Goal: Find specific page/section: Find specific page/section

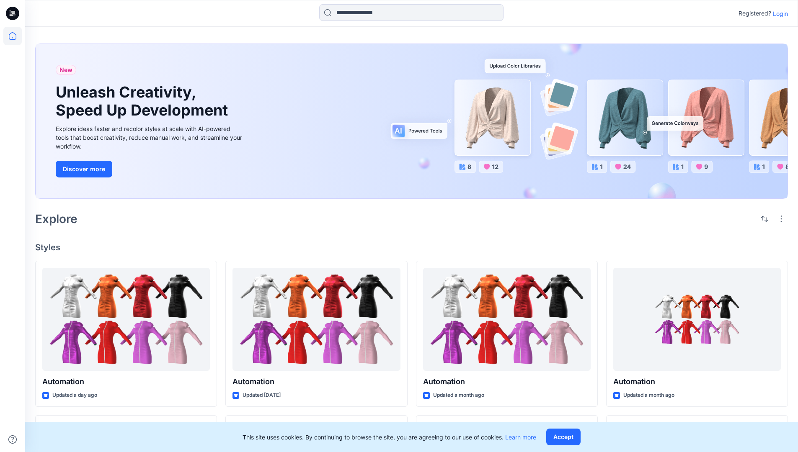
click at [467, 43] on div "New Unleash Creativity, Speed Up Development Explore ideas faster and recolor s…" at bounding box center [411, 123] width 753 height 172
click at [61, 218] on h2 "Explore" at bounding box center [56, 218] width 42 height 13
click at [49, 245] on h4 "Styles" at bounding box center [411, 247] width 753 height 10
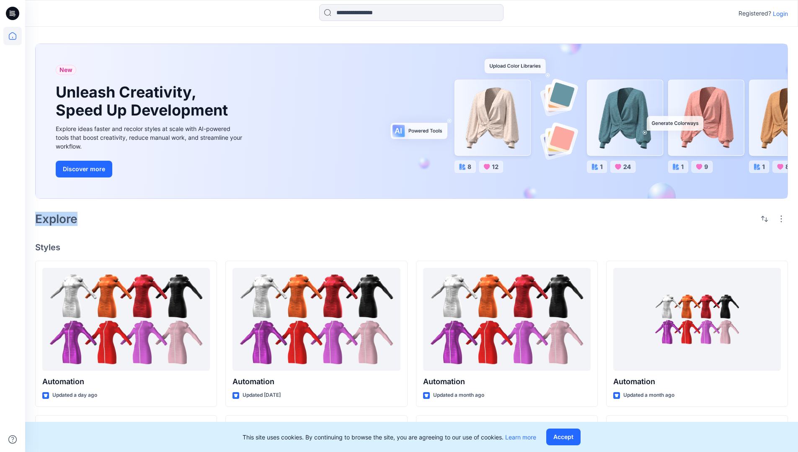
click at [49, 245] on h4 "Styles" at bounding box center [411, 247] width 753 height 10
click at [118, 232] on div "New Unleash Creativity, Speed Up Development Explore ideas faster and recolor s…" at bounding box center [411, 392] width 773 height 730
click at [753, 12] on p "Registered?" at bounding box center [754, 13] width 33 height 10
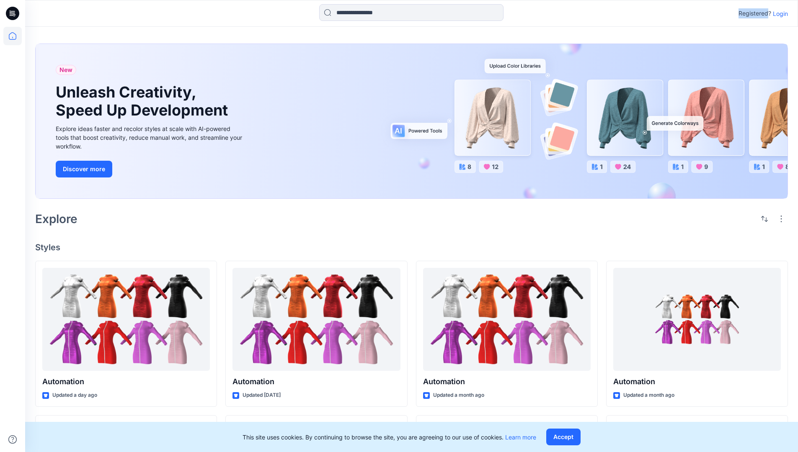
click at [753, 12] on p "Registered?" at bounding box center [754, 13] width 33 height 10
click at [704, 14] on div "Registered? Login" at bounding box center [411, 13] width 772 height 18
click at [792, 14] on div "Registered? Login" at bounding box center [411, 13] width 772 height 18
click at [351, 15] on input at bounding box center [411, 12] width 184 height 17
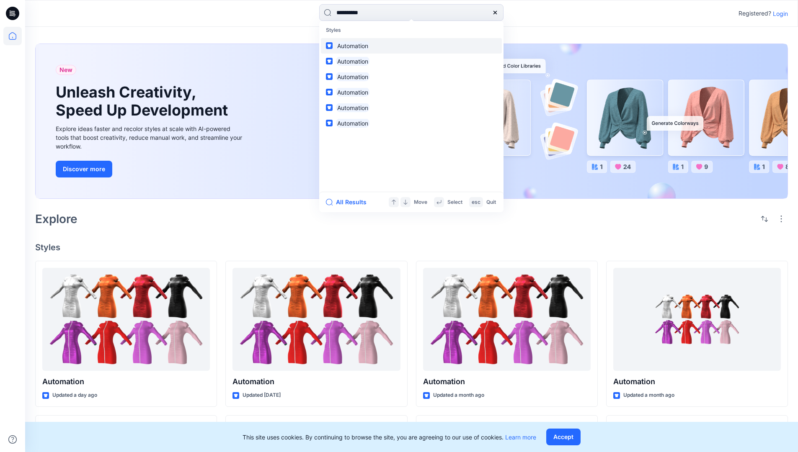
type input "**********"
click at [356, 44] on mark "Automation" at bounding box center [353, 46] width 34 height 10
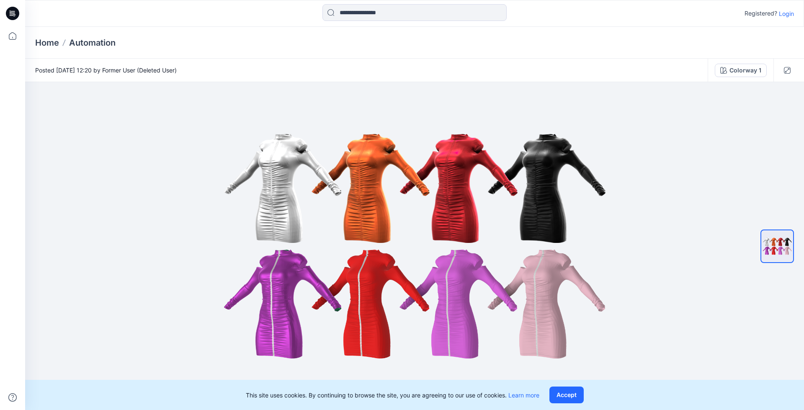
click at [98, 42] on p "Automation" at bounding box center [92, 43] width 46 height 12
